Goal: Task Accomplishment & Management: Manage account settings

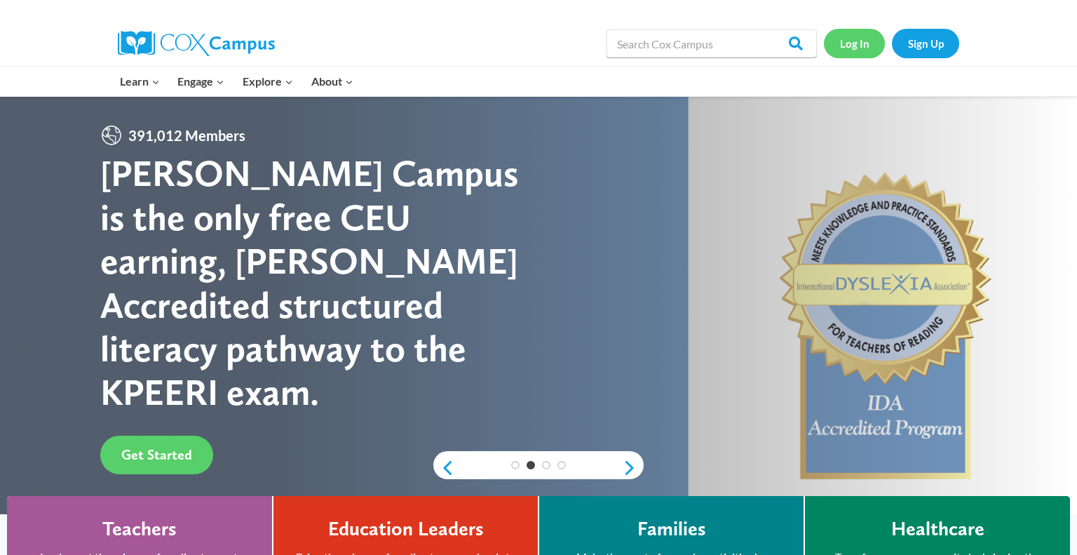
click at [847, 40] on link "Log In" at bounding box center [854, 43] width 61 height 29
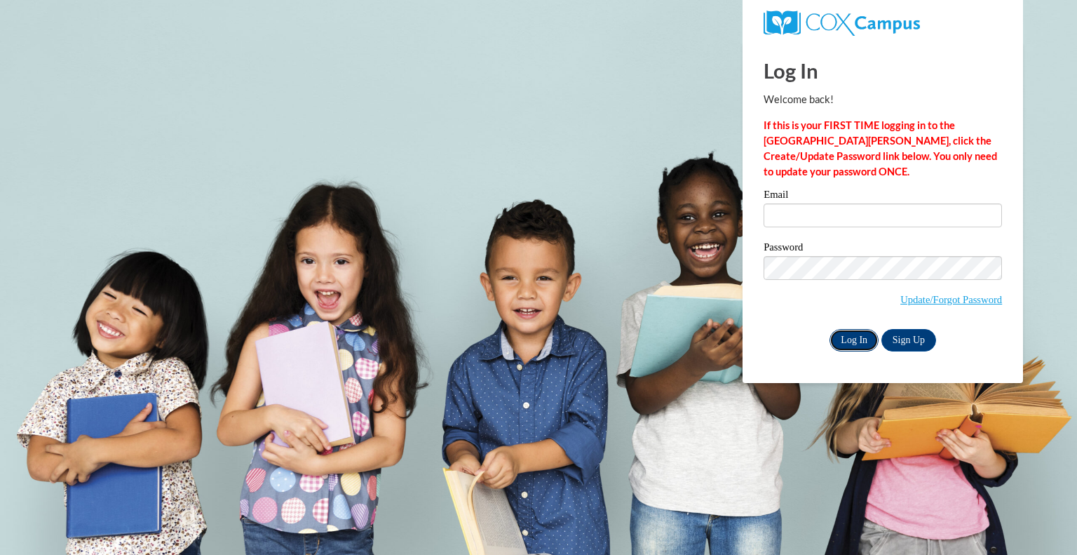
click at [849, 341] on input "Log In" at bounding box center [854, 340] width 49 height 22
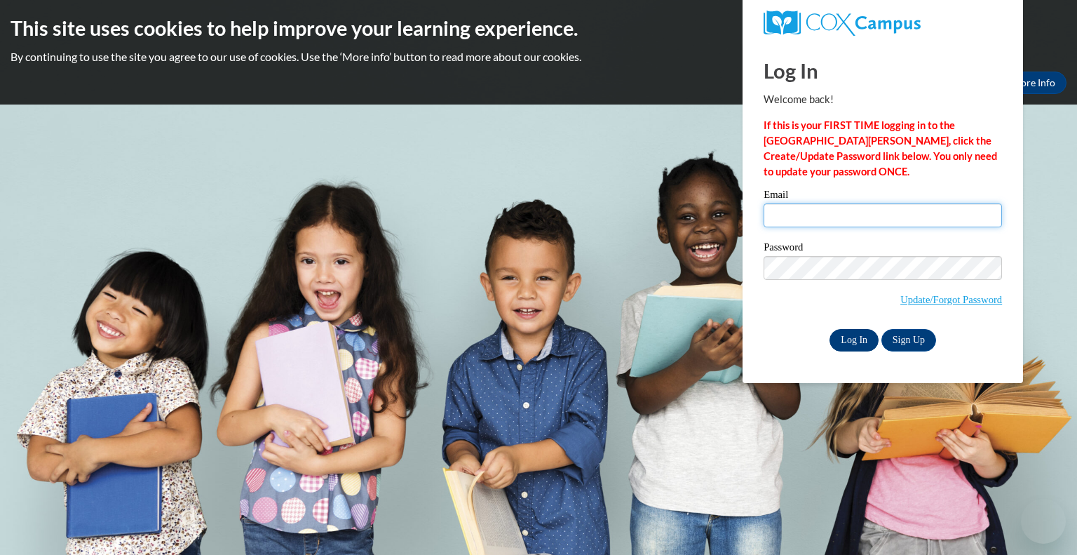
type input "[EMAIL_ADDRESS][DOMAIN_NAME]"
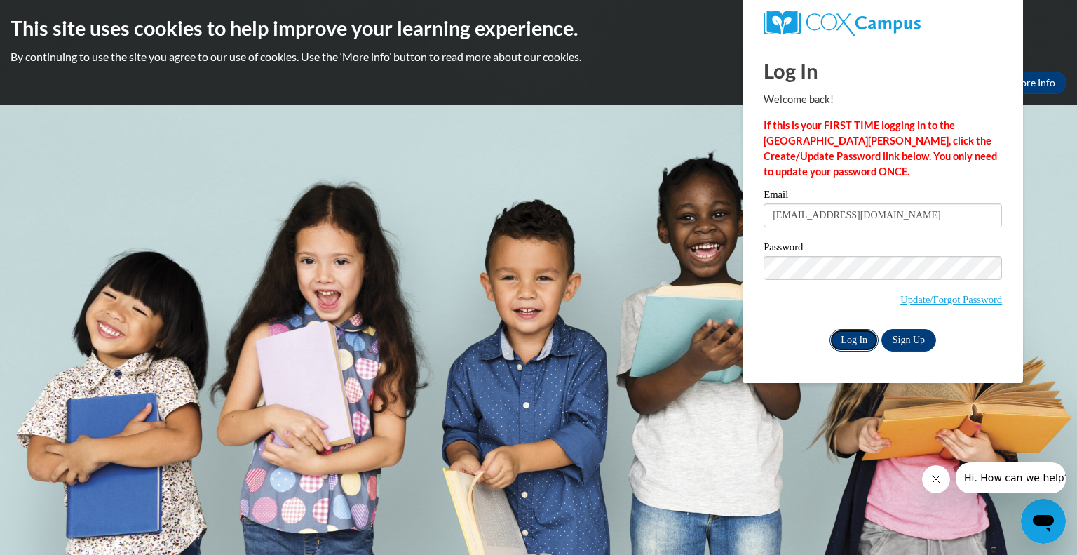
click at [854, 340] on input "Log In" at bounding box center [854, 340] width 49 height 22
